Goal: Task Accomplishment & Management: Manage account settings

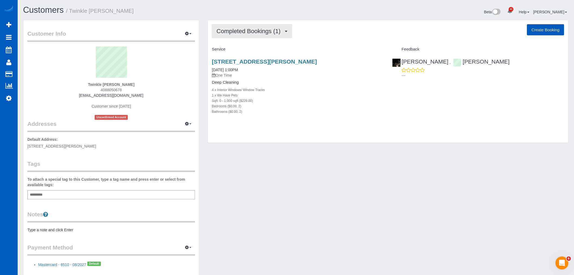
click at [261, 33] on span "Completed Bookings (1)" at bounding box center [249, 31] width 67 height 7
click at [250, 51] on link "Upcoming Bookings (11)" at bounding box center [240, 50] width 57 height 7
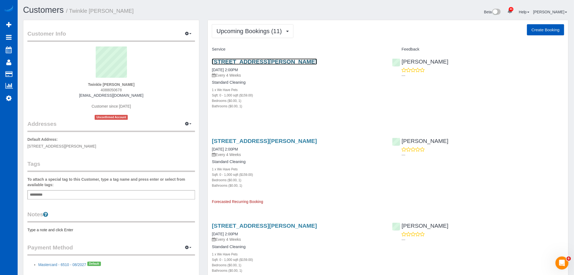
click at [230, 60] on link "420 Pontius Ave N, 119, Seattle, WA 98109" at bounding box center [264, 61] width 105 height 6
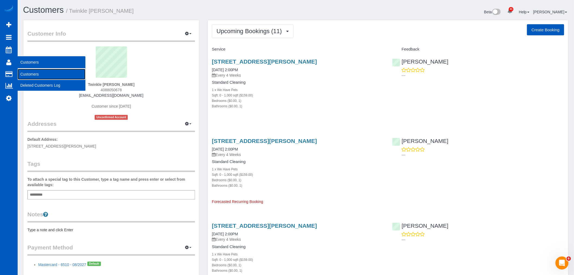
click at [40, 72] on link "Customers" at bounding box center [52, 74] width 68 height 11
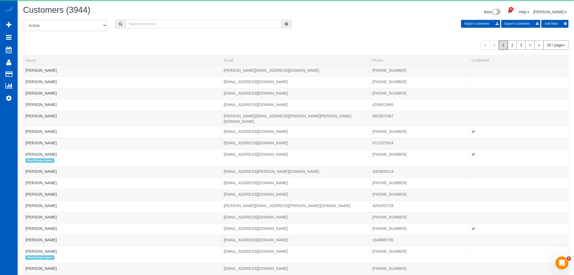
click at [154, 25] on input "text" at bounding box center [204, 24] width 156 height 8
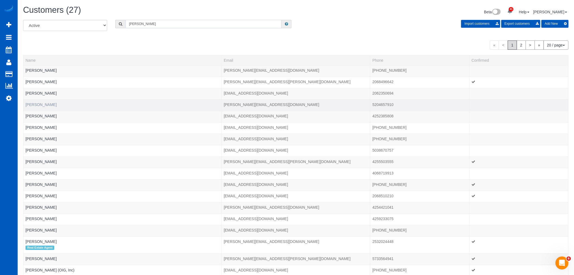
type input "daniel"
click at [31, 104] on link "Daniel Carter" at bounding box center [40, 104] width 31 height 4
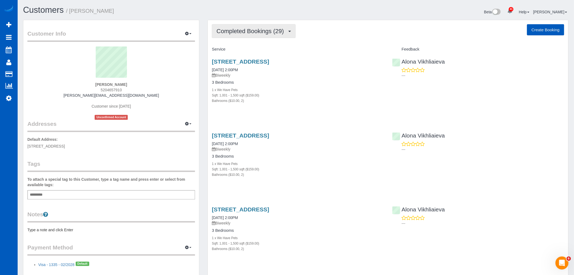
click at [240, 26] on button "Completed Bookings (29)" at bounding box center [254, 31] width 84 height 14
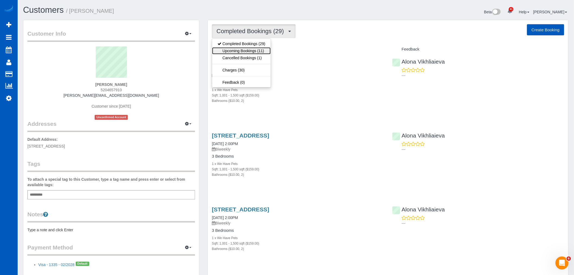
click at [263, 50] on link "Upcoming Bookings (11)" at bounding box center [241, 50] width 59 height 7
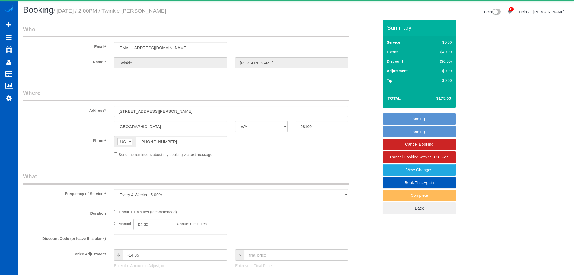
select select "WA"
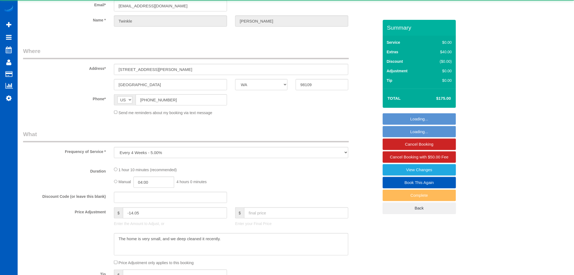
select select "object:1239"
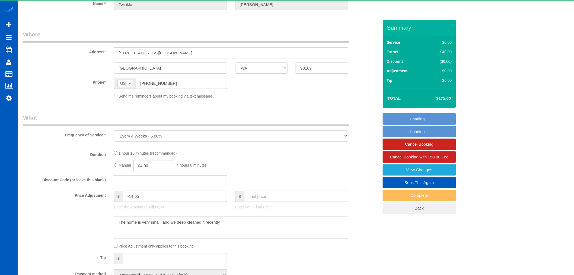
select select "199"
select select "spot1"
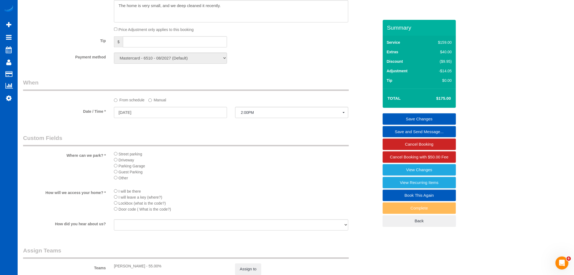
scroll to position [482, 0]
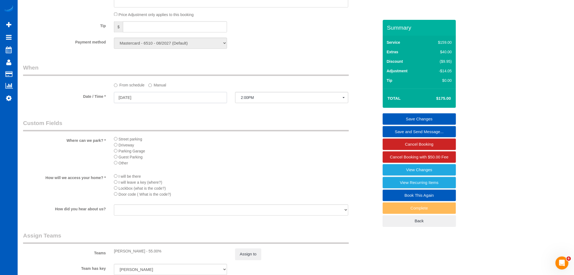
click at [147, 103] on input "[DATE]" at bounding box center [170, 97] width 113 height 11
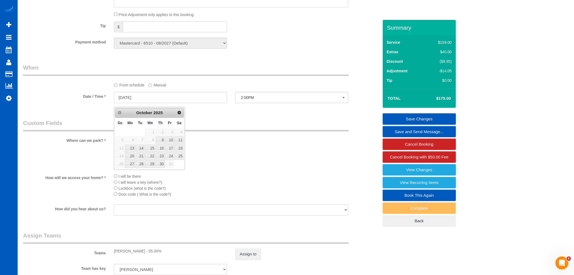
click at [155, 88] on label "Manual" at bounding box center [157, 83] width 18 height 7
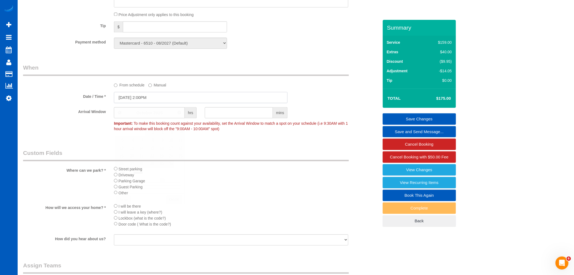
click at [151, 101] on input "[DATE] 2:00PM" at bounding box center [201, 97] width 174 height 11
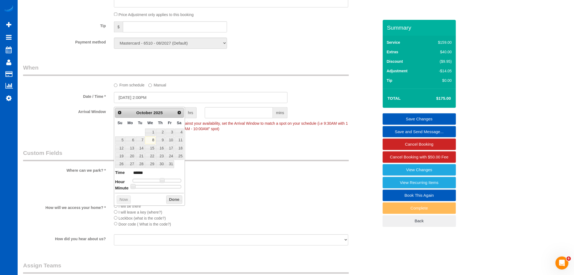
click at [231, 148] on div "Who Email* [EMAIL_ADDRESS][DOMAIN_NAME] Name * Twinkle [GEOGRAPHIC_DATA] Where …" at bounding box center [201, 0] width 364 height 924
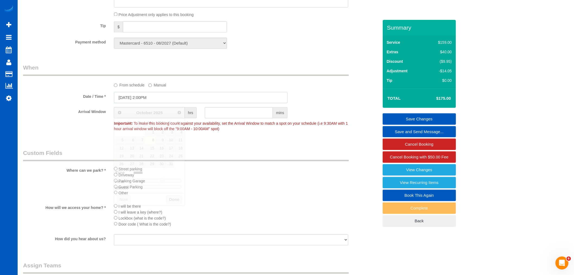
click at [160, 103] on input "[DATE] 2:00PM" at bounding box center [201, 97] width 174 height 11
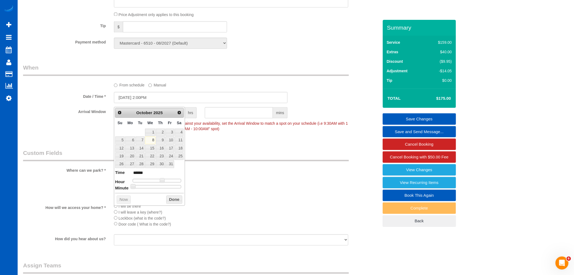
type input "[DATE] 2:25PM"
type input "******"
type input "[DATE] 2:30PM"
type input "******"
drag, startPoint x: 156, startPoint y: 185, endPoint x: 159, endPoint y: 185, distance: 3.3
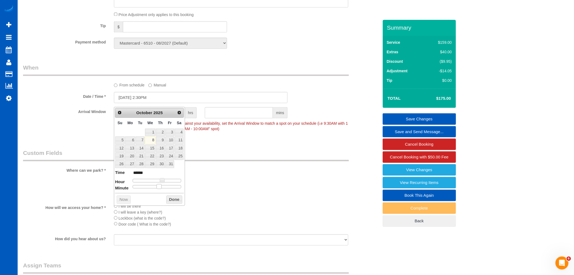
click at [159, 185] on div at bounding box center [157, 186] width 49 height 3
click at [171, 203] on button "Done" at bounding box center [174, 199] width 16 height 9
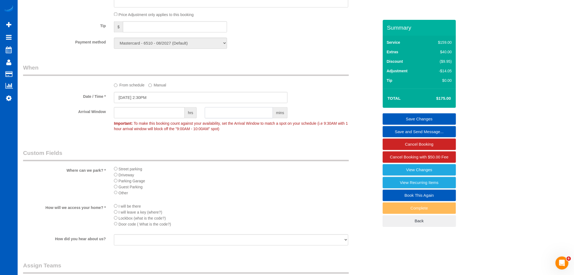
click at [219, 116] on input "text" at bounding box center [239, 112] width 68 height 11
type input "30"
click at [291, 182] on li "Parking Garage" at bounding box center [231, 180] width 234 height 6
click at [416, 120] on link "Save Changes" at bounding box center [419, 118] width 73 height 11
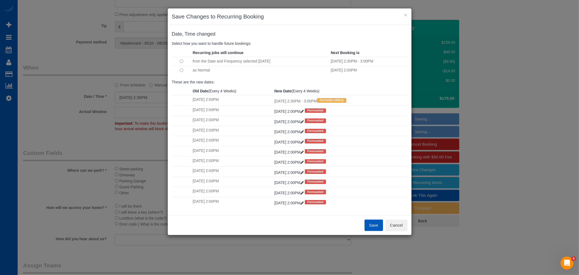
click at [370, 219] on button "Save" at bounding box center [373, 224] width 18 height 11
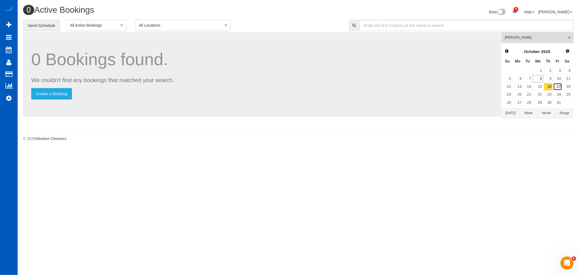
click at [557, 87] on link "17" at bounding box center [557, 86] width 9 height 7
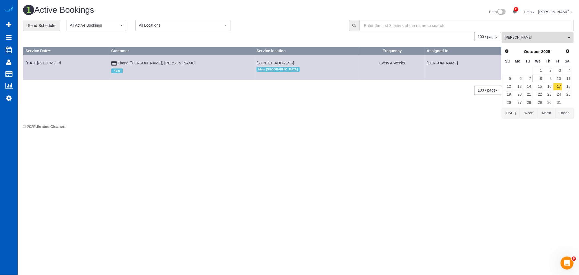
click at [550, 41] on button "[PERSON_NAME] All Teams" at bounding box center [537, 37] width 72 height 11
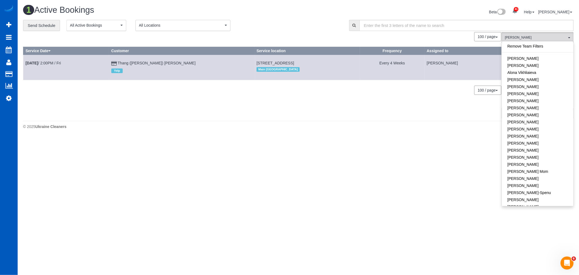
click at [538, 46] on link "Remove Team Filters" at bounding box center [537, 46] width 71 height 7
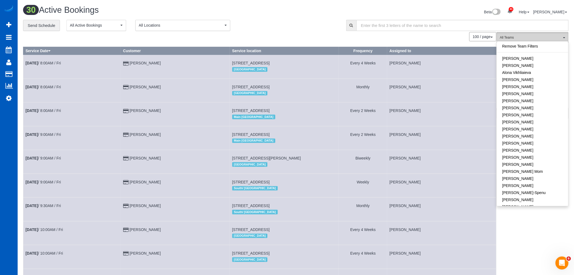
click at [526, 36] on span "All Teams" at bounding box center [531, 37] width 62 height 5
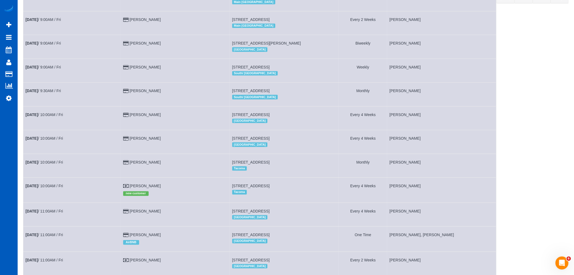
scroll to position [101, 0]
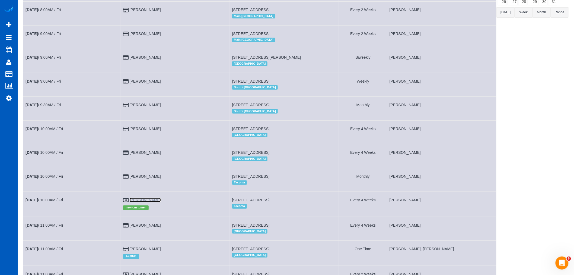
click at [147, 202] on link "[PERSON_NAME]" at bounding box center [145, 199] width 31 height 4
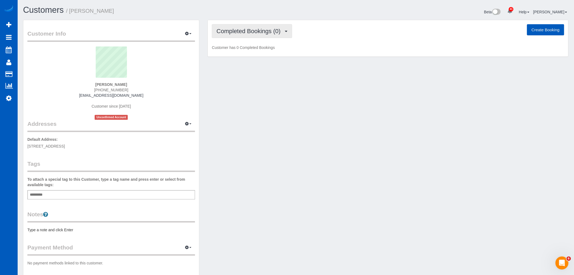
drag, startPoint x: 254, startPoint y: 37, endPoint x: 256, endPoint y: 42, distance: 5.8
click at [256, 41] on div "Completed Bookings (0) Completed Bookings (0) Upcoming Bookings (12) Cancelled …" at bounding box center [388, 38] width 361 height 37
click at [256, 37] on button "Completed Bookings (0)" at bounding box center [252, 31] width 80 height 14
click at [253, 51] on link "Upcoming Bookings (12)" at bounding box center [240, 50] width 57 height 7
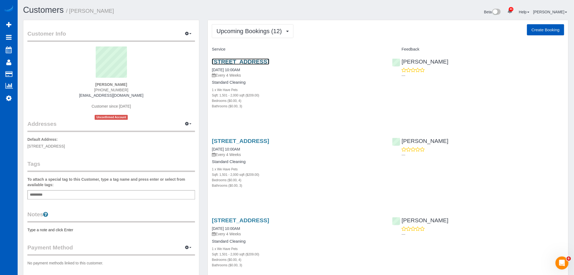
click at [252, 59] on link "[STREET_ADDRESS]" at bounding box center [240, 61] width 57 height 6
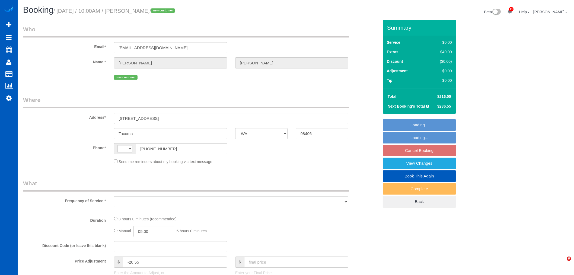
select select "WA"
select select "string:US"
select select "object:961"
select select "199"
select select "1501"
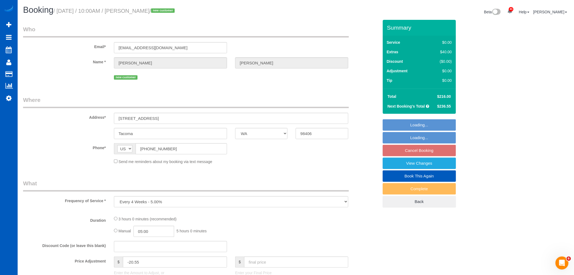
select select "4"
select select "3"
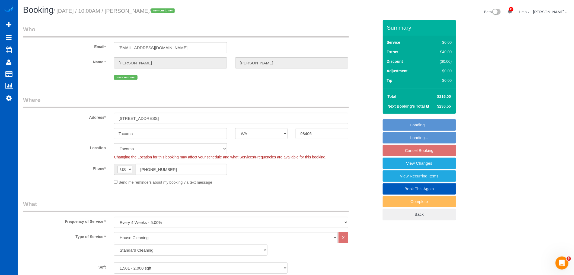
select select "object:1126"
select select "1501"
select select "4"
select select "3"
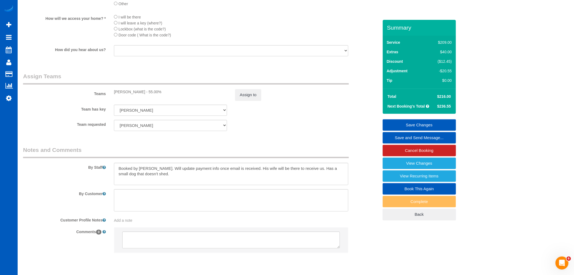
scroll to position [712, 0]
